Goal: Transaction & Acquisition: Purchase product/service

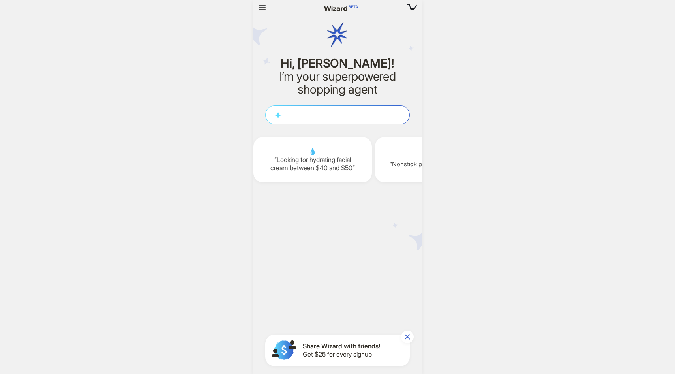
scroll to position [0, 971]
click at [567, 150] on div "0 items in your cart Hi, [PERSON_NAME]! I’m your superpowered shopping agent W …" at bounding box center [337, 187] width 675 height 374
click at [266, 6] on icon "button" at bounding box center [261, 7] width 9 height 9
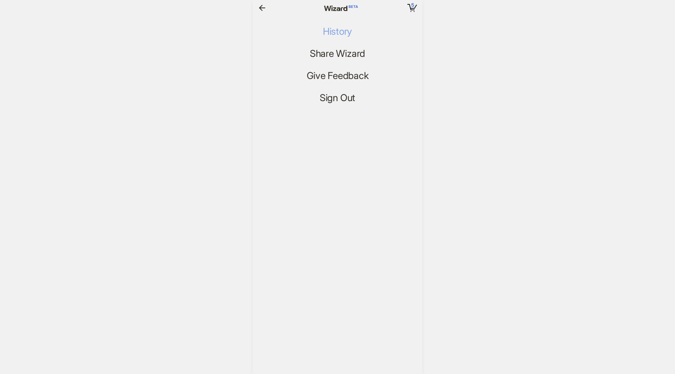
click at [349, 37] on button "History" at bounding box center [338, 31] width 42 height 13
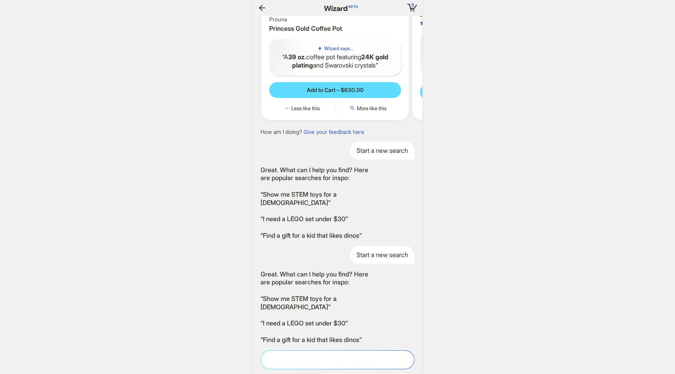
click at [358, 363] on textarea at bounding box center [337, 359] width 153 height 8
type textarea "**********"
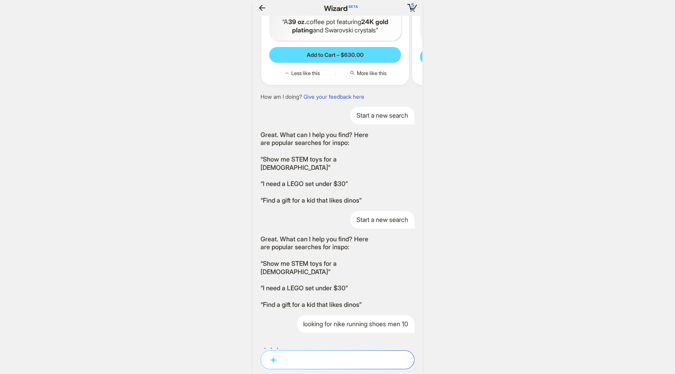
scroll to position [1350, 0]
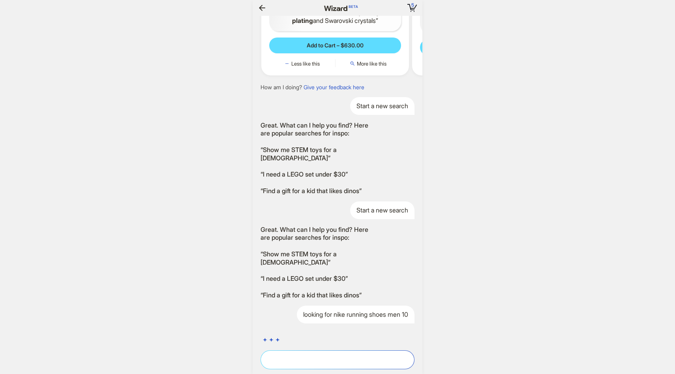
click at [315, 359] on textarea at bounding box center [337, 359] width 153 height 8
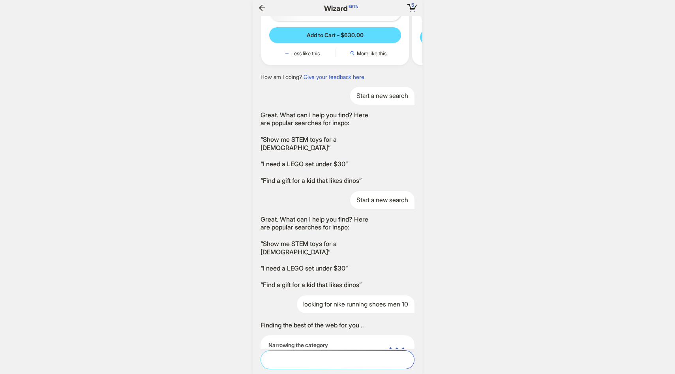
scroll to position [1385, 0]
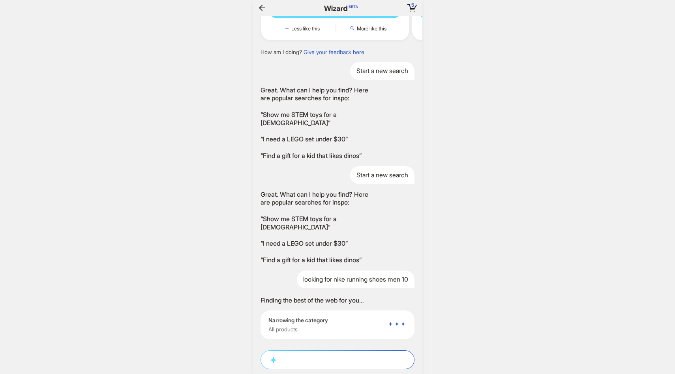
click at [522, 306] on div "5 5 items in your cart Hi, [PERSON_NAME]! I’m your superpowered shopping agent …" at bounding box center [337, 187] width 675 height 374
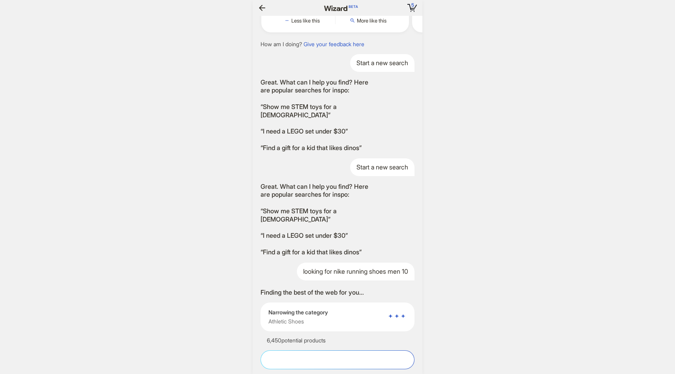
click at [283, 362] on textarea at bounding box center [337, 359] width 153 height 8
click at [483, 312] on div "5 5 items in your cart Hi, [PERSON_NAME]! I’m your superpowered shopping agent …" at bounding box center [337, 187] width 675 height 374
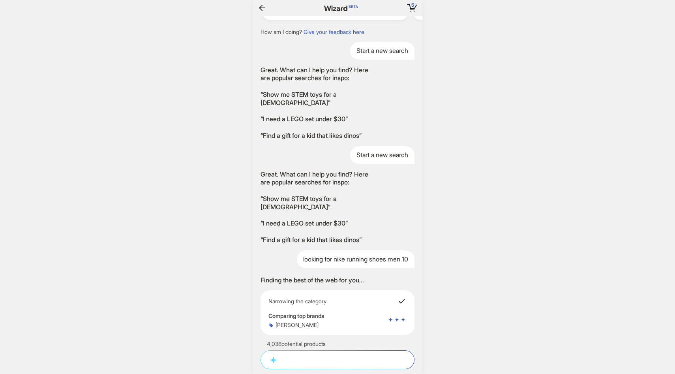
scroll to position [1408, 0]
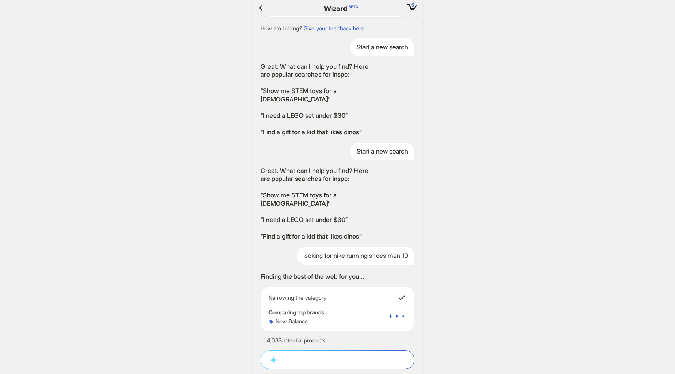
click at [518, 173] on div "5 5 items in your cart Hi, [PERSON_NAME]! I’m your superpowered shopping agent …" at bounding box center [337, 187] width 675 height 374
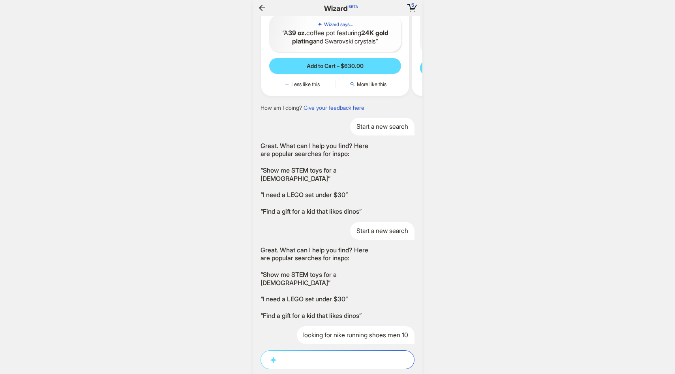
scroll to position [1329, 0]
click at [529, 141] on div "5 5 items in your cart Hi, [PERSON_NAME]! I’m your superpowered shopping agent …" at bounding box center [337, 187] width 675 height 374
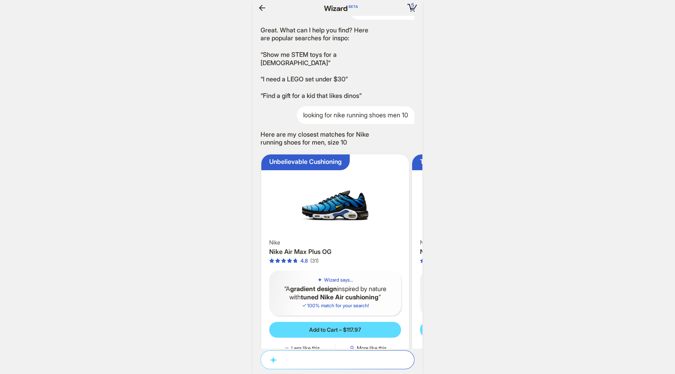
scroll to position [1580, 0]
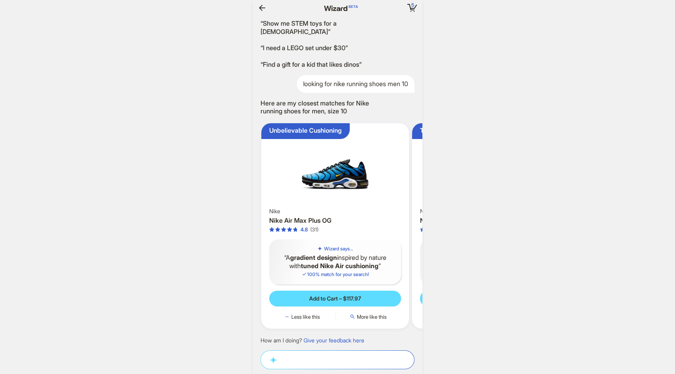
click at [345, 216] on div "Nike Nike Air Max Plus OG 4.8 (31)" at bounding box center [335, 220] width 132 height 25
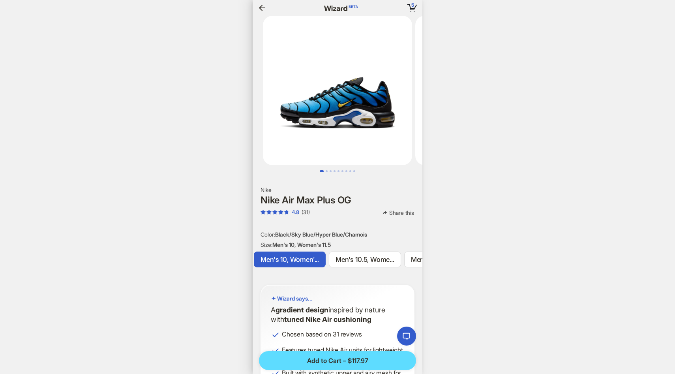
click at [262, 9] on icon "button" at bounding box center [261, 7] width 9 height 9
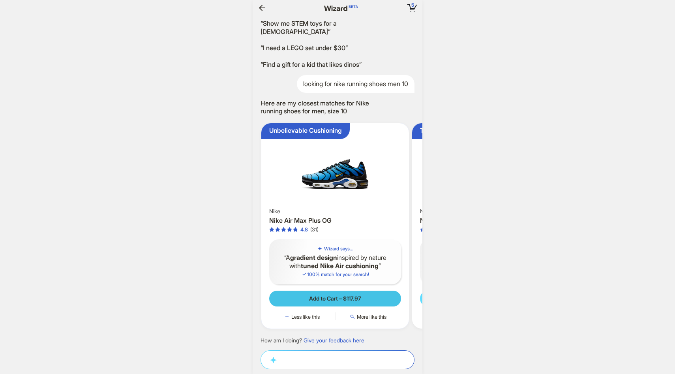
click at [323, 301] on span "Add to Cart – $117.97" at bounding box center [335, 298] width 52 height 7
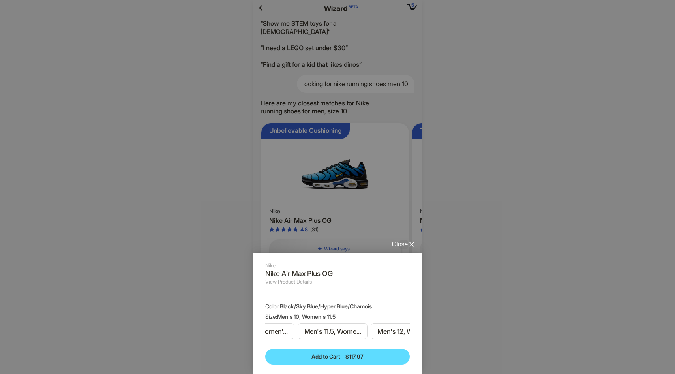
click at [402, 243] on div "Close" at bounding box center [404, 244] width 24 height 8
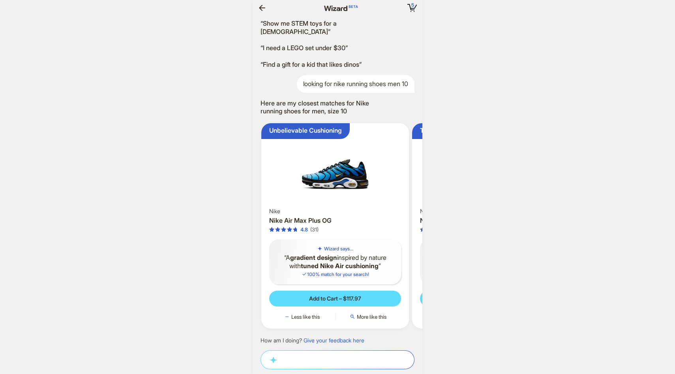
drag, startPoint x: 388, startPoint y: 242, endPoint x: 290, endPoint y: 245, distance: 97.6
click at [305, 243] on ul "Unbelievable Cushioning Nike Nike Air Max Plus OG 4.8 (31) Wizard says... A gra…" at bounding box center [336, 226] width 174 height 218
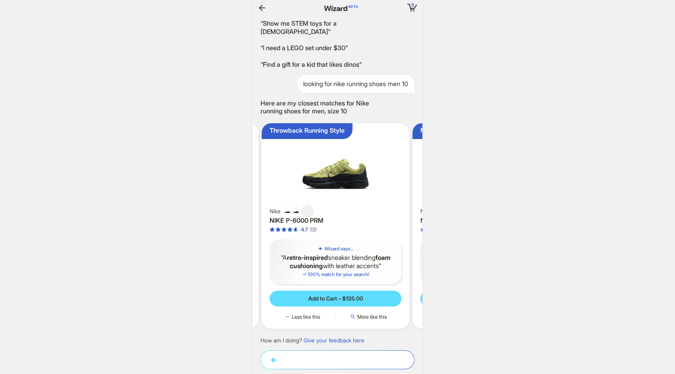
drag, startPoint x: 346, startPoint y: 228, endPoint x: 274, endPoint y: 230, distance: 71.9
click at [308, 228] on div "4.7 (3)" at bounding box center [336, 229] width 132 height 7
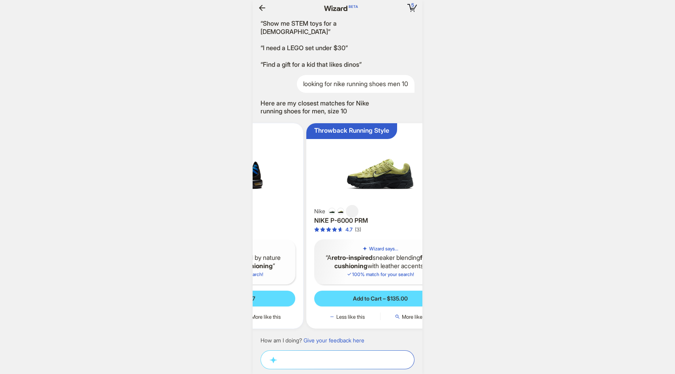
drag, startPoint x: 275, startPoint y: 232, endPoint x: 342, endPoint y: 234, distance: 66.8
click at [330, 233] on ul "Unbelievable Cushioning Nike Nike Air Max Plus OG 4.8 (31) Wizard says... A gra…" at bounding box center [336, 226] width 174 height 218
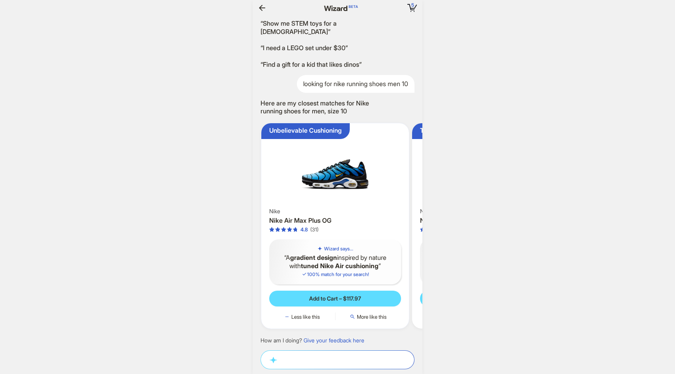
drag, startPoint x: 314, startPoint y: 234, endPoint x: 373, endPoint y: 236, distance: 58.5
click at [362, 235] on div "Unbelievable Cushioning Nike Nike Air Max Plus OG 4.8 (31) Wizard says... A gra…" at bounding box center [335, 225] width 148 height 205
